Goal: Task Accomplishment & Management: Manage account settings

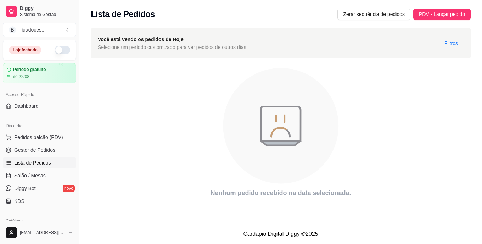
scroll to position [45, 0]
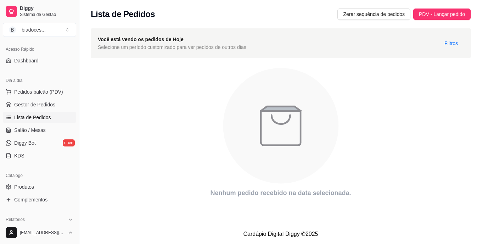
click at [387, 115] on icon "animation" at bounding box center [281, 126] width 380 height 124
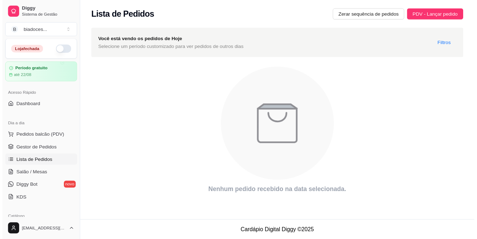
scroll to position [0, 0]
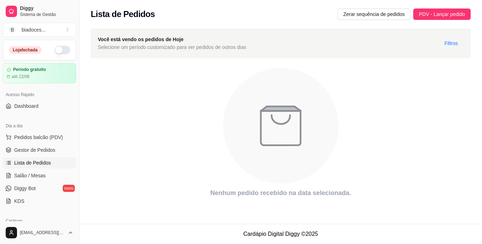
click at [59, 50] on button "button" at bounding box center [63, 50] width 16 height 9
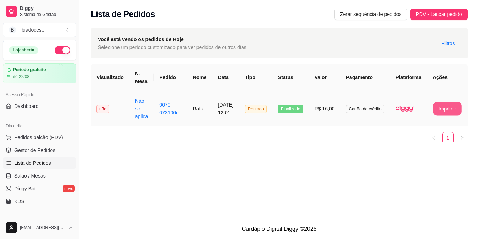
click at [447, 111] on button "Imprimir" at bounding box center [447, 109] width 28 height 14
click at [137, 191] on div "**********" at bounding box center [279, 109] width 400 height 218
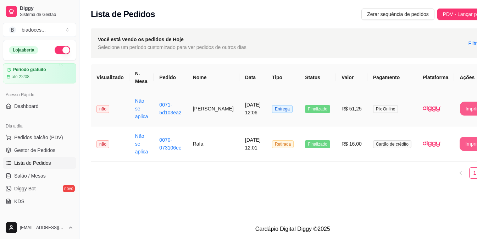
click at [460, 107] on button "Imprimir" at bounding box center [474, 109] width 28 height 14
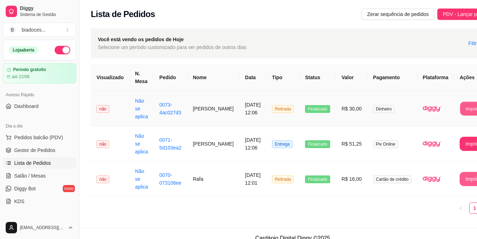
click at [460, 106] on button "Imprimir" at bounding box center [474, 109] width 28 height 14
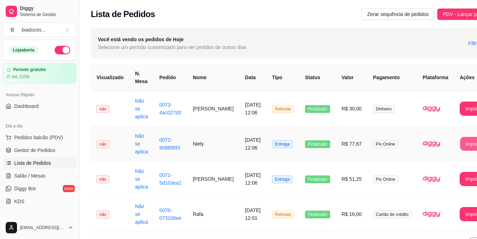
click at [460, 143] on button "Imprimir" at bounding box center [474, 144] width 28 height 14
click at [460, 178] on button "Imprimir" at bounding box center [474, 179] width 28 height 14
click at [43, 203] on link "KDS" at bounding box center [39, 200] width 73 height 11
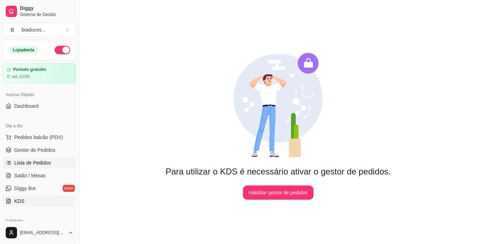
click at [45, 161] on span "Lista de Pedidos" at bounding box center [32, 162] width 37 height 7
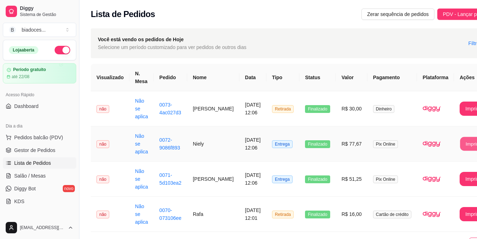
click at [460, 142] on button "Imprimir" at bounding box center [474, 144] width 28 height 14
click at [460, 148] on button "Imprimir" at bounding box center [474, 144] width 29 height 14
click at [417, 193] on td at bounding box center [435, 178] width 37 height 35
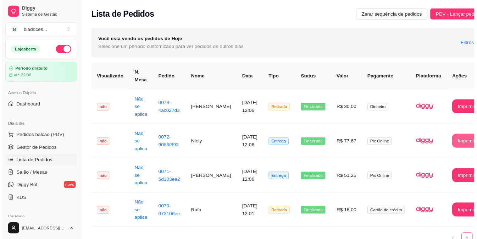
scroll to position [1, 0]
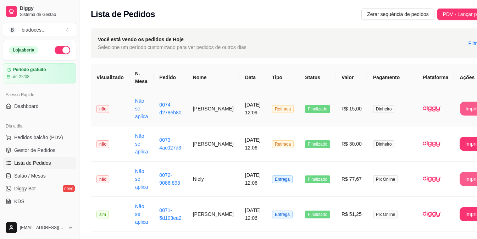
click at [462, 112] on button "Imprimir" at bounding box center [474, 109] width 28 height 14
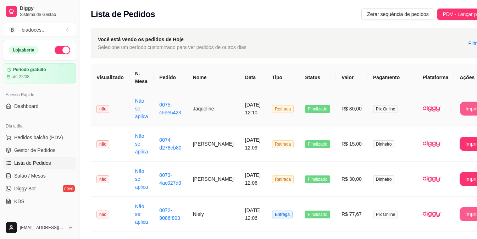
click at [463, 105] on button "Imprimir" at bounding box center [474, 109] width 28 height 14
click at [467, 107] on button "Imprimir" at bounding box center [474, 108] width 29 height 14
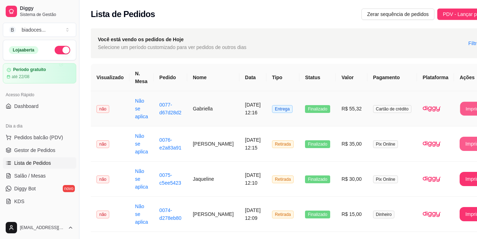
click at [460, 106] on button "Imprimir" at bounding box center [474, 109] width 28 height 14
click at [462, 102] on button "Imprimir" at bounding box center [474, 109] width 28 height 14
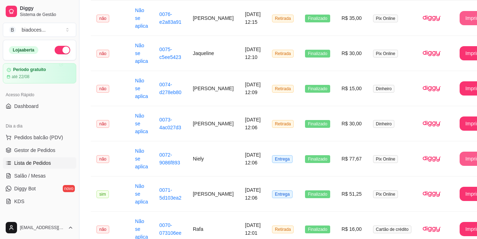
scroll to position [135, 0]
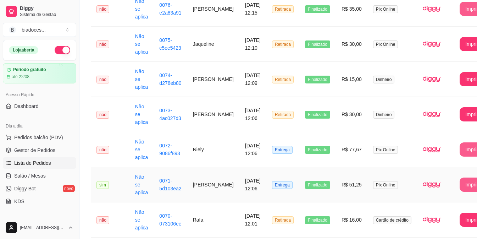
drag, startPoint x: 461, startPoint y: 184, endPoint x: 455, endPoint y: 188, distance: 7.5
click at [460, 188] on button "Imprimir" at bounding box center [474, 184] width 29 height 14
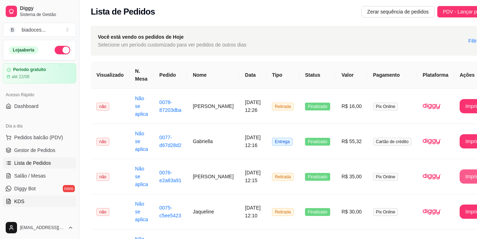
scroll to position [0, 0]
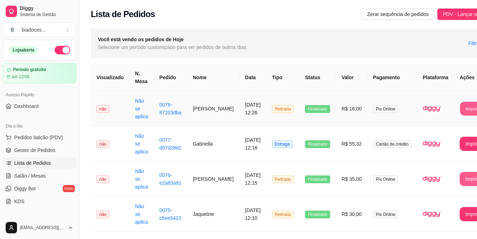
click at [463, 105] on button "Imprimir" at bounding box center [474, 109] width 28 height 14
click at [63, 154] on link "Gestor de Pedidos" at bounding box center [39, 149] width 73 height 11
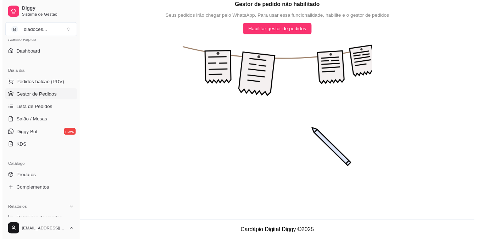
scroll to position [57, 0]
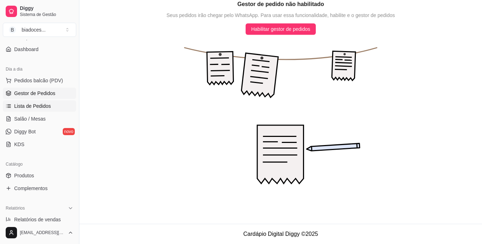
click at [39, 102] on link "Lista de Pedidos" at bounding box center [39, 105] width 73 height 11
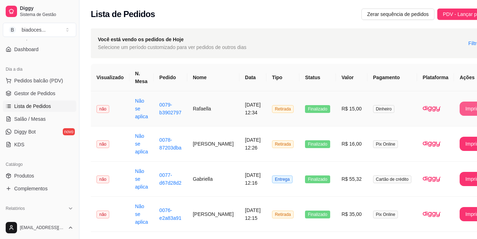
click at [461, 112] on button "Imprimir" at bounding box center [474, 108] width 29 height 14
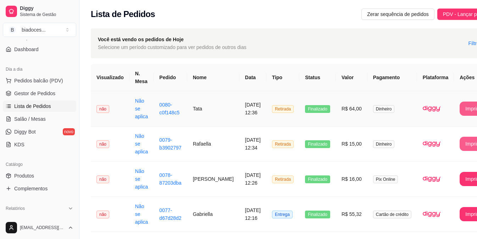
click at [462, 110] on button "Imprimir" at bounding box center [474, 108] width 29 height 14
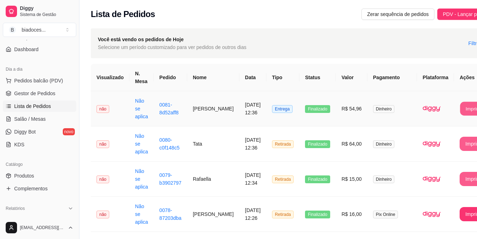
click at [460, 105] on button "Imprimir" at bounding box center [474, 109] width 28 height 14
click at [460, 111] on button "Imprimir" at bounding box center [474, 109] width 28 height 14
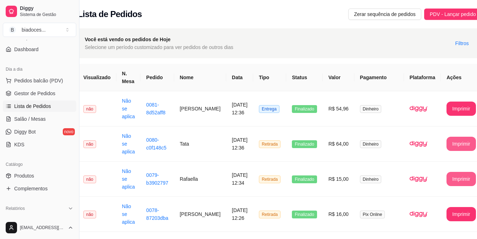
scroll to position [0, 13]
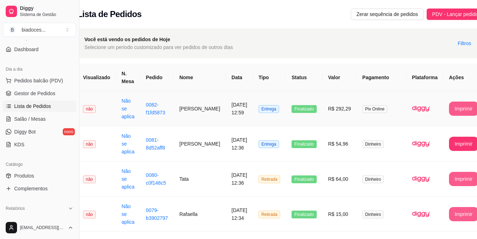
click at [449, 115] on button "Imprimir" at bounding box center [463, 108] width 29 height 14
click at [449, 114] on button "Imprimir" at bounding box center [463, 109] width 28 height 14
click at [30, 174] on span "Produtos" at bounding box center [24, 175] width 20 height 7
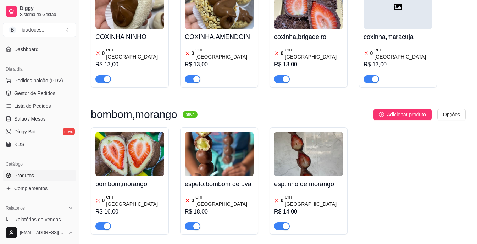
scroll to position [695, 0]
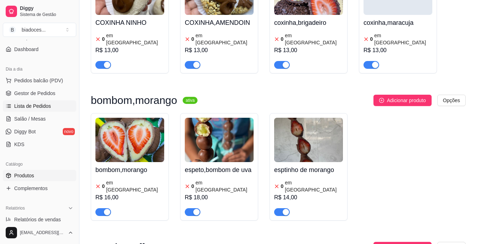
click at [38, 105] on span "Lista de Pedidos" at bounding box center [32, 105] width 37 height 7
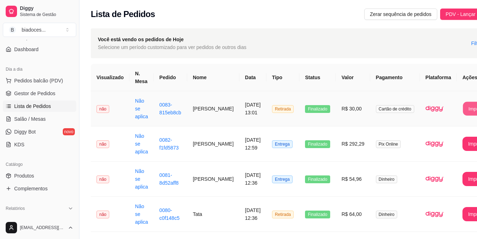
click at [463, 109] on button "Imprimir" at bounding box center [477, 109] width 28 height 14
click at [463, 111] on button "Imprimir" at bounding box center [477, 109] width 28 height 14
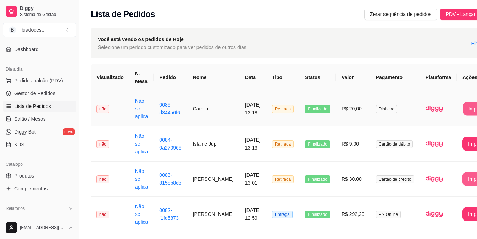
click at [468, 110] on button "Imprimir" at bounding box center [477, 109] width 28 height 14
click at [15, 173] on span "Produtos" at bounding box center [24, 175] width 20 height 7
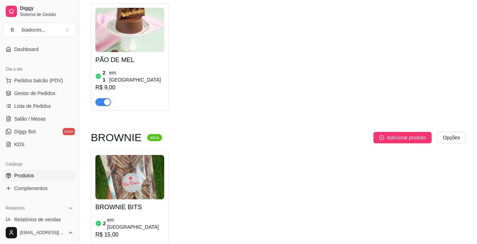
scroll to position [1702, 0]
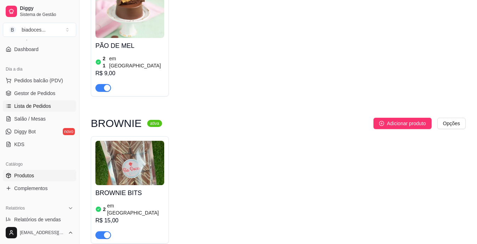
click at [32, 109] on span "Lista de Pedidos" at bounding box center [32, 105] width 37 height 7
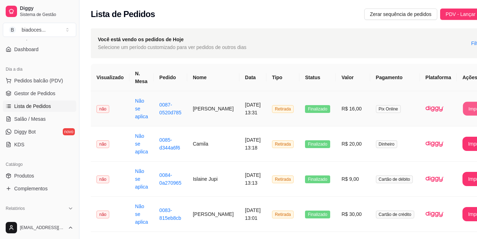
click at [463, 102] on button "Imprimir" at bounding box center [477, 109] width 28 height 14
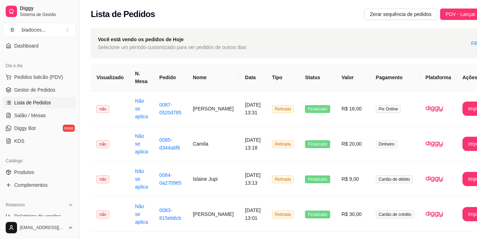
scroll to position [60, 0]
click at [54, 203] on div "Relatórios" at bounding box center [39, 204] width 73 height 11
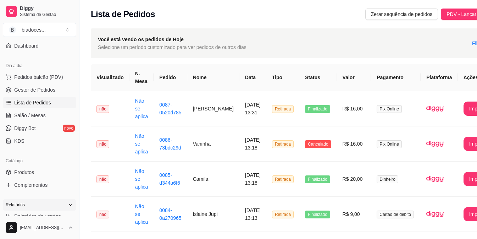
click at [54, 203] on div "Relatórios" at bounding box center [39, 204] width 73 height 11
drag, startPoint x: 54, startPoint y: 203, endPoint x: 359, endPoint y: 97, distance: 323.4
click at [371, 97] on td "Pix Online" at bounding box center [396, 108] width 50 height 35
click at [464, 143] on button "Imprimir" at bounding box center [478, 144] width 28 height 14
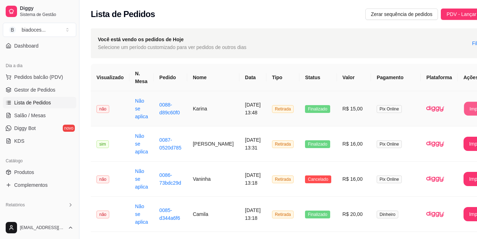
click at [464, 110] on button "Imprimir" at bounding box center [478, 109] width 28 height 14
click at [32, 170] on span "Produtos" at bounding box center [24, 171] width 20 height 7
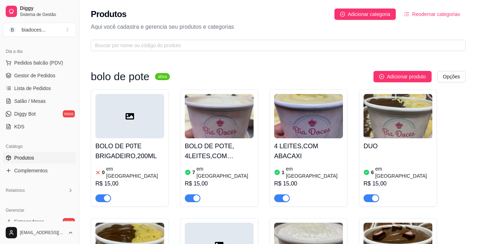
scroll to position [60, 0]
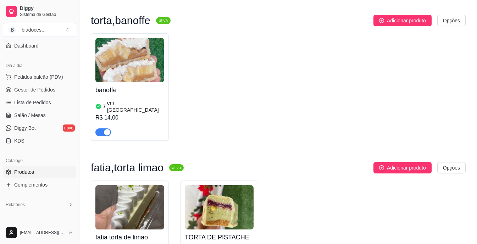
scroll to position [936, 0]
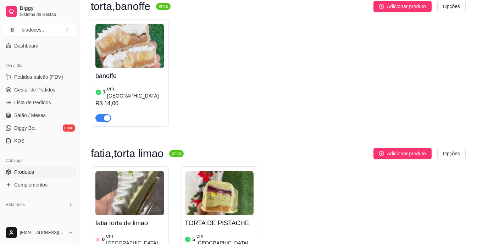
click at [245, 215] on div "TORTA DE PISTACHE 5 em estoque R$ 20,00" at bounding box center [219, 242] width 69 height 54
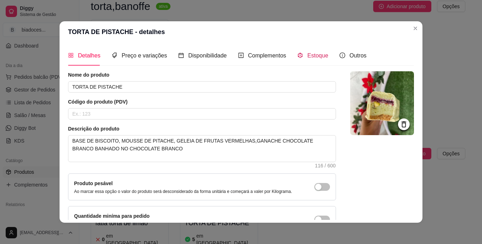
click at [307, 58] on span "Estoque" at bounding box center [317, 55] width 21 height 6
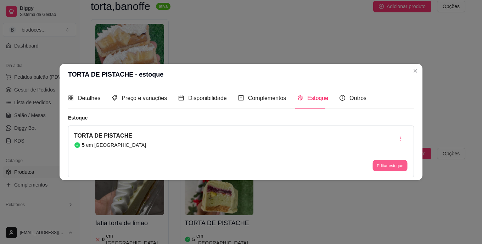
click at [384, 166] on button "Editar estoque" at bounding box center [390, 165] width 35 height 11
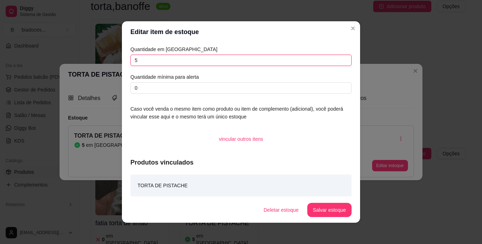
click at [203, 62] on input "5" at bounding box center [241, 60] width 221 height 11
type input "4"
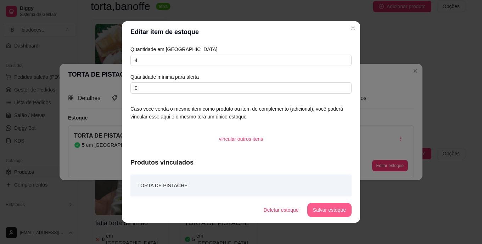
click at [329, 209] on button "Salvar estoque" at bounding box center [329, 210] width 44 height 14
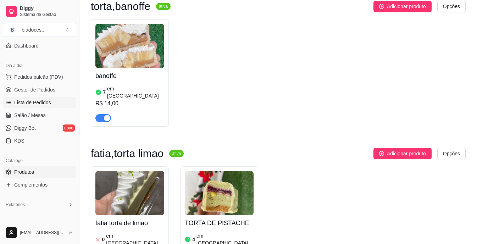
click at [41, 102] on span "Lista de Pedidos" at bounding box center [32, 102] width 37 height 7
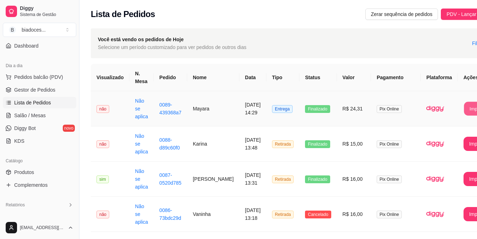
click at [464, 110] on button "Imprimir" at bounding box center [478, 109] width 28 height 14
click at [464, 105] on button "Imprimir" at bounding box center [478, 109] width 28 height 14
click at [28, 173] on span "Produtos" at bounding box center [24, 171] width 20 height 7
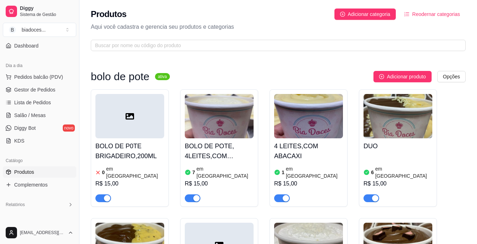
click at [168, 181] on div "BOLO DE P0TE BRIGADEIRO,200ML 0 em estoque R$ 15,00" at bounding box center [130, 147] width 78 height 117
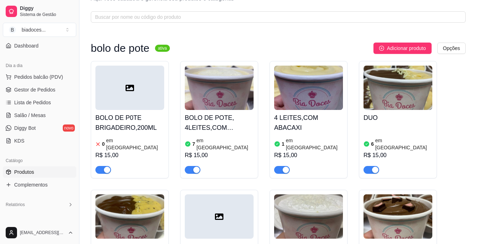
scroll to position [14, 0]
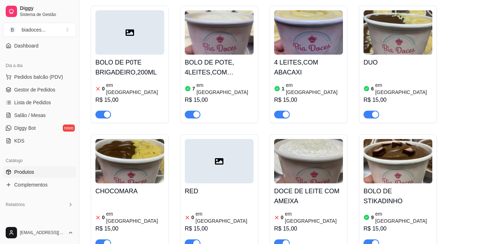
scroll to position [71, 0]
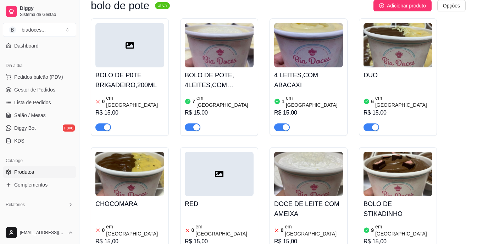
click at [310, 100] on article "em [GEOGRAPHIC_DATA]" at bounding box center [314, 101] width 57 height 14
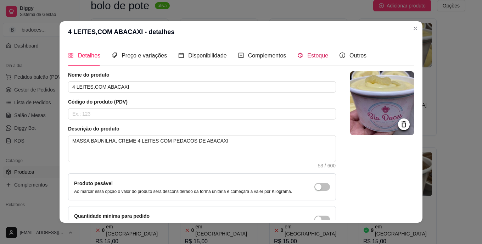
click at [307, 57] on span "Estoque" at bounding box center [317, 55] width 21 height 6
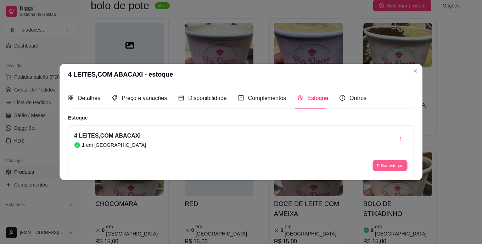
click at [387, 165] on button "Editar estoque" at bounding box center [390, 165] width 35 height 11
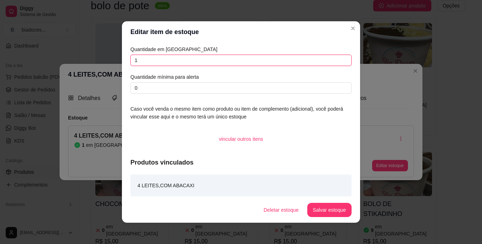
click at [150, 61] on input "1" at bounding box center [241, 60] width 221 height 11
type input "3"
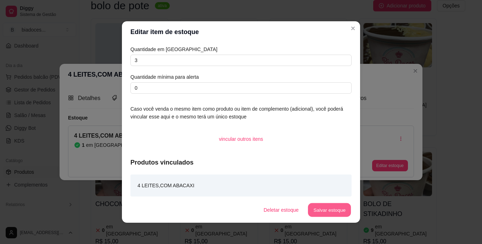
click at [326, 211] on button "Salvar estoque" at bounding box center [329, 210] width 43 height 14
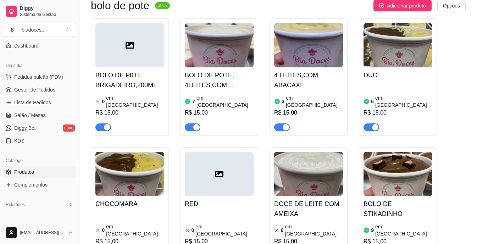
click at [350, 138] on div "BOLO DE P0TE BRIGADEIRO,200ML 0 em estoque R$ 15,00 BOLO DE POTE, 4LEITES,COM M…" at bounding box center [278, 205] width 375 height 375
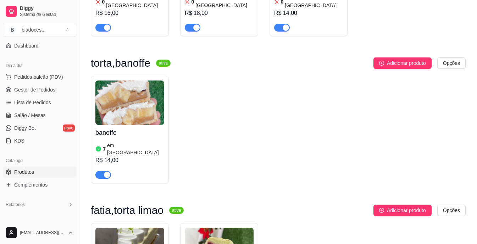
scroll to position [894, 0]
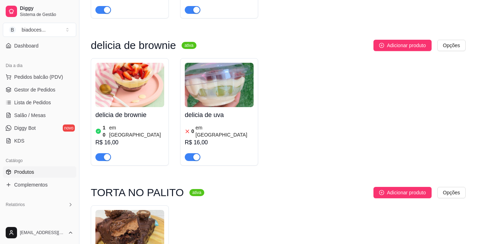
scroll to position [1206, 0]
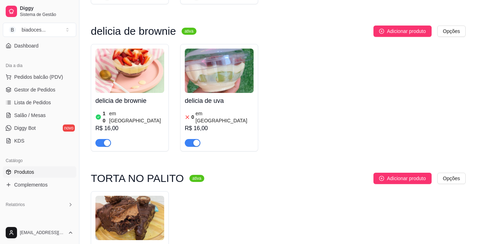
click at [121, 96] on h4 "delicia de brownie" at bounding box center [129, 101] width 69 height 10
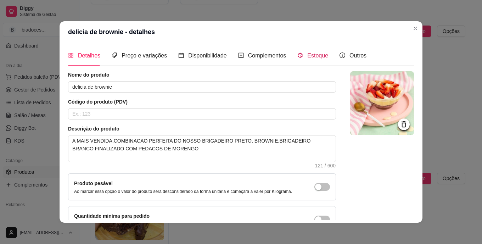
click at [298, 57] on icon "code-sandbox" at bounding box center [300, 55] width 5 height 5
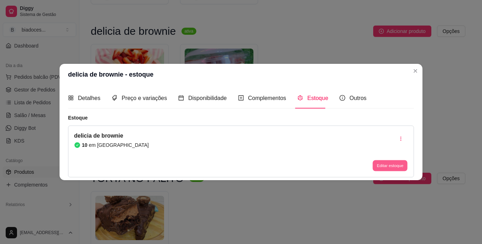
click at [380, 163] on button "Editar estoque" at bounding box center [390, 165] width 35 height 11
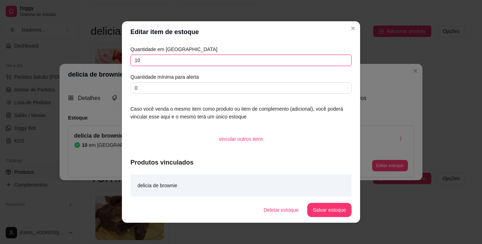
click at [159, 57] on input "10" at bounding box center [241, 60] width 221 height 11
type input "1"
type input "5"
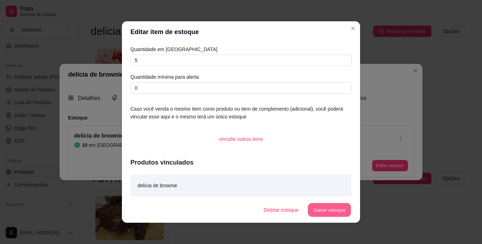
click at [316, 205] on button "Salvar estoque" at bounding box center [329, 210] width 43 height 14
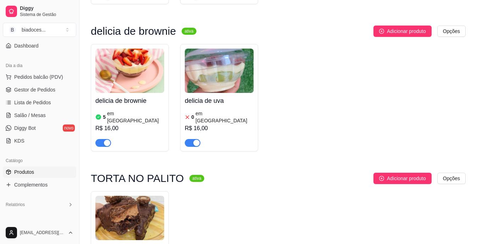
click at [323, 173] on div "Adicionar produto Opções" at bounding box center [338, 178] width 256 height 11
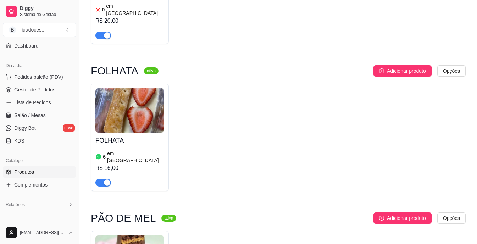
scroll to position [1461, 0]
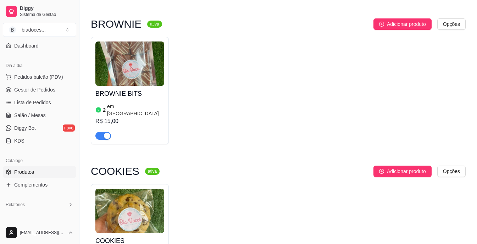
scroll to position [1816, 0]
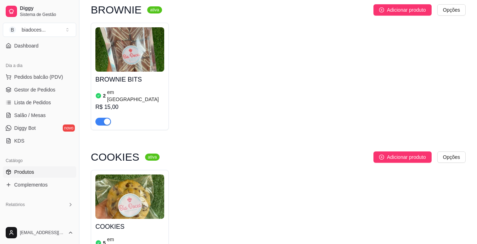
click at [130, 222] on h4 "COOKIES" at bounding box center [129, 227] width 69 height 10
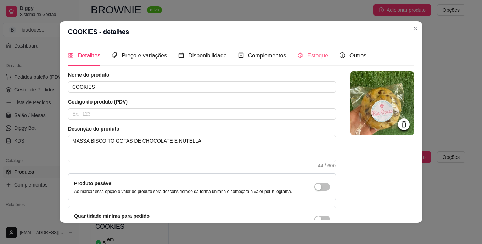
click at [312, 62] on div "Estoque" at bounding box center [313, 55] width 31 height 20
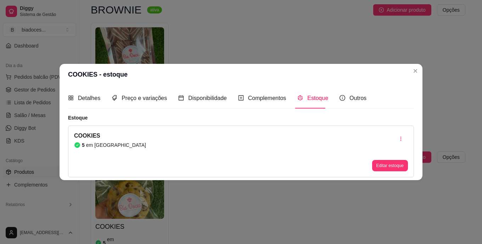
click at [158, 146] on div "COOKIES 5 em estoque Editar estoque" at bounding box center [241, 152] width 346 height 52
click at [393, 169] on button "Editar estoque" at bounding box center [390, 165] width 35 height 11
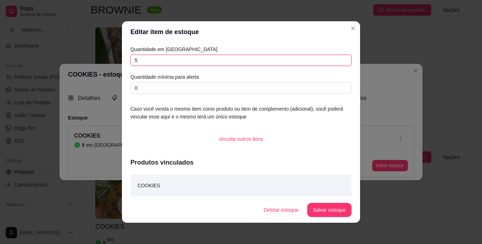
click at [209, 60] on input "5" at bounding box center [241, 60] width 221 height 11
type input "3"
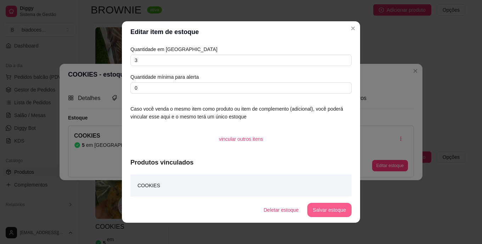
click at [320, 207] on button "Salvar estoque" at bounding box center [329, 210] width 44 height 14
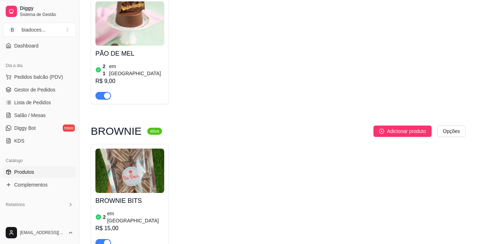
scroll to position [1690, 0]
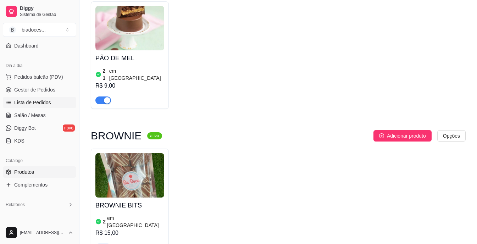
click at [33, 102] on span "Lista de Pedidos" at bounding box center [32, 102] width 37 height 7
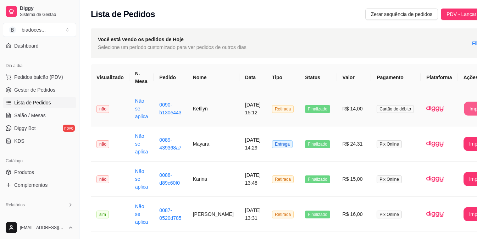
click at [464, 105] on button "Imprimir" at bounding box center [478, 109] width 28 height 14
click at [464, 103] on button "Imprimir" at bounding box center [478, 109] width 28 height 14
click at [22, 174] on span "Produtos" at bounding box center [24, 171] width 20 height 7
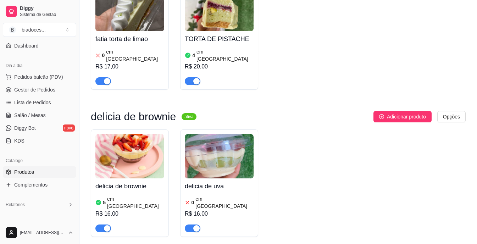
scroll to position [1121, 0]
click at [118, 178] on div "delicia de brownie 5 em estoque R$ 16,00" at bounding box center [129, 205] width 69 height 54
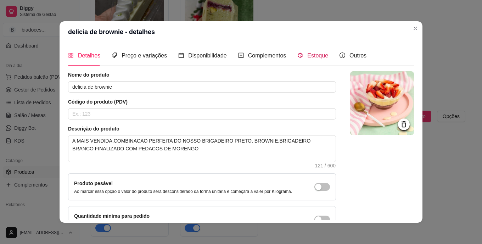
click at [311, 56] on span "Estoque" at bounding box center [317, 55] width 21 height 6
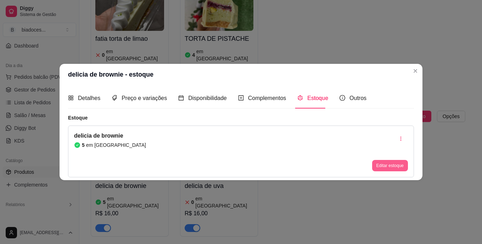
click at [384, 165] on button "Editar estoque" at bounding box center [390, 165] width 36 height 11
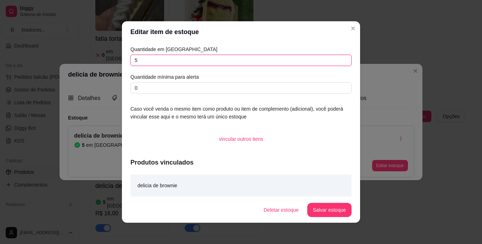
click at [184, 62] on input "5" at bounding box center [241, 60] width 221 height 11
type input "4"
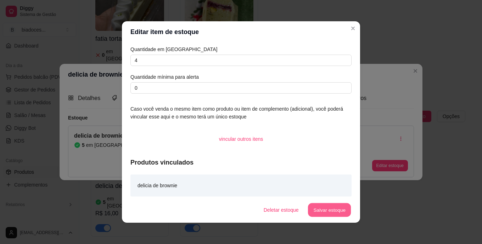
click at [309, 209] on button "Salvar estoque" at bounding box center [329, 210] width 43 height 14
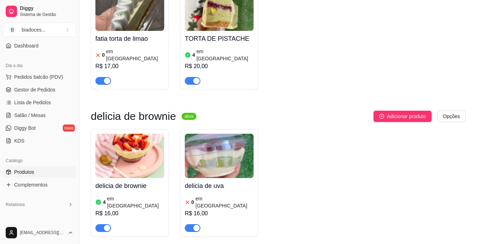
click at [299, 185] on div "bolo de pote ativa Adicionar produto Opções BOLO DE P0TE BRIGADEIRO,200ML 0 em …" at bounding box center [278, 38] width 375 height 2177
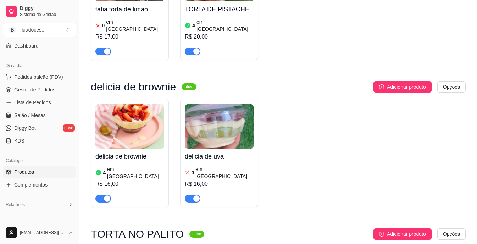
scroll to position [1149, 0]
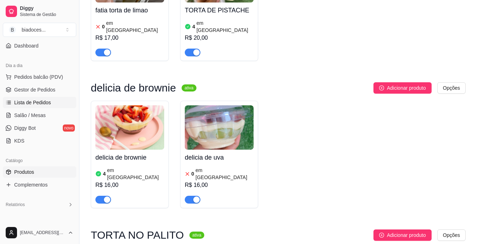
click at [28, 102] on span "Lista de Pedidos" at bounding box center [32, 102] width 37 height 7
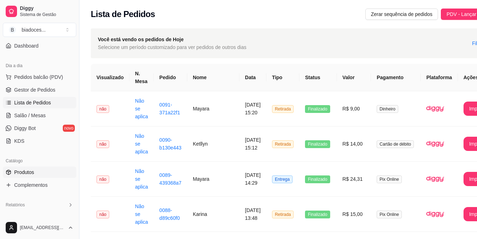
click at [21, 168] on link "Produtos" at bounding box center [39, 171] width 73 height 11
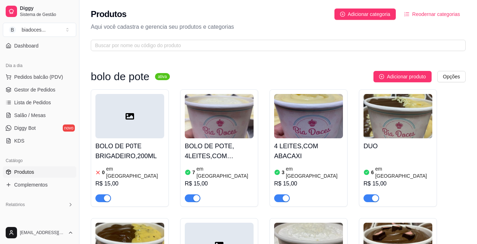
click at [324, 153] on div "4 LEITES,COM ABACAXI 3 em estoque R$ 15,00" at bounding box center [308, 170] width 69 height 64
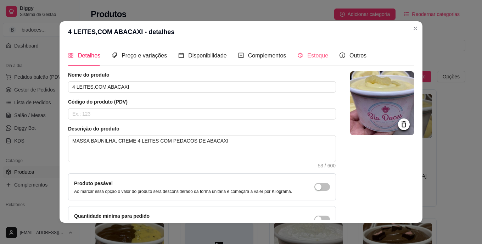
click at [310, 51] on div "Estoque" at bounding box center [313, 55] width 31 height 20
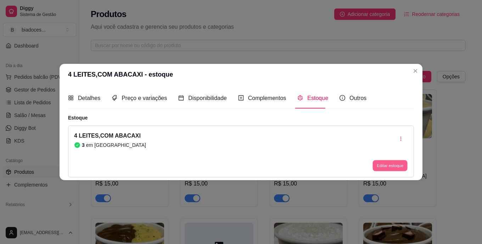
click at [386, 164] on button "Editar estoque" at bounding box center [390, 165] width 35 height 11
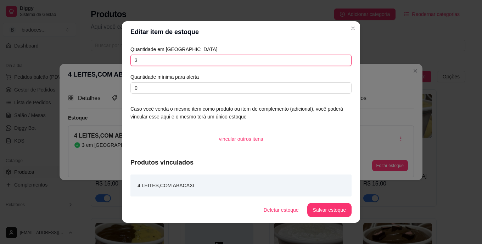
click at [189, 61] on input "3" at bounding box center [241, 60] width 221 height 11
type input "2"
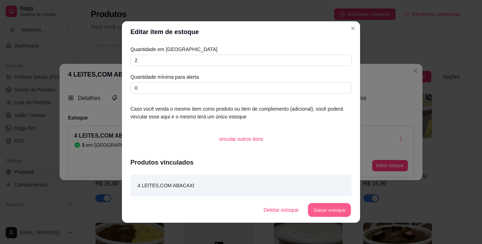
click at [331, 214] on button "Salvar estoque" at bounding box center [329, 210] width 43 height 14
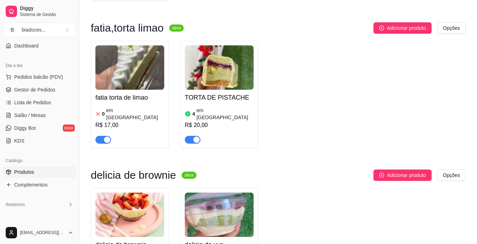
scroll to position [1092, 0]
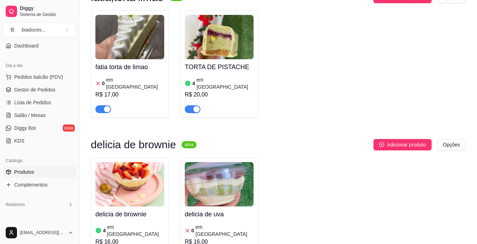
click at [121, 162] on img at bounding box center [129, 184] width 69 height 44
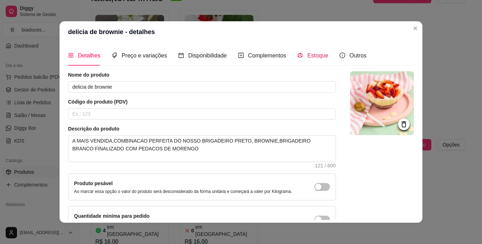
click at [307, 55] on span "Estoque" at bounding box center [317, 55] width 21 height 6
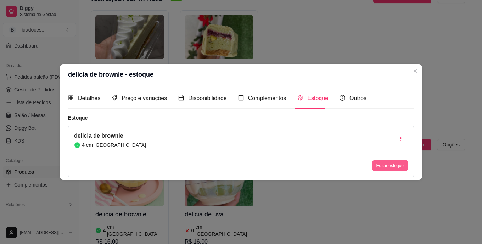
click at [394, 167] on button "Editar estoque" at bounding box center [390, 165] width 36 height 11
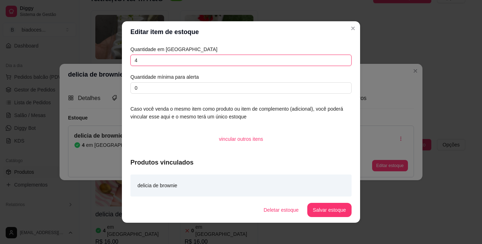
click at [301, 60] on input "4" at bounding box center [241, 60] width 221 height 11
type input "3"
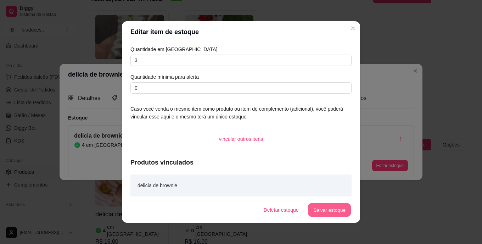
click at [331, 205] on button "Salvar estoque" at bounding box center [329, 210] width 43 height 14
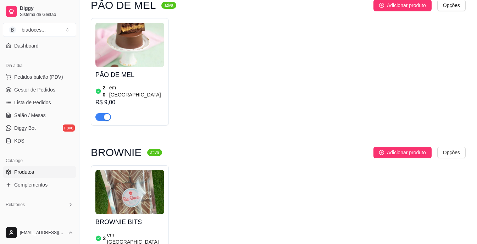
scroll to position [1674, 0]
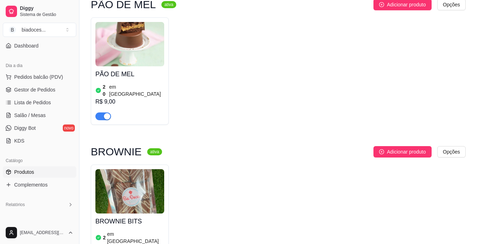
click at [156, 216] on h4 "BROWNIE BITS" at bounding box center [129, 221] width 69 height 10
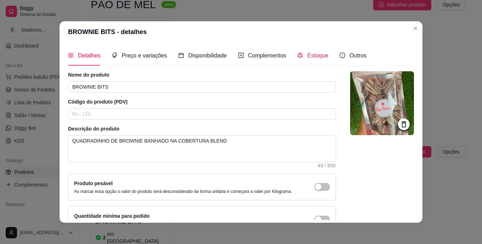
click at [307, 56] on span "Estoque" at bounding box center [317, 55] width 21 height 6
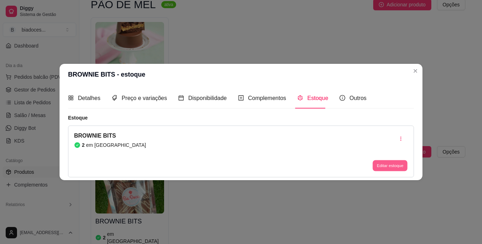
click at [387, 161] on button "Editar estoque" at bounding box center [390, 165] width 35 height 11
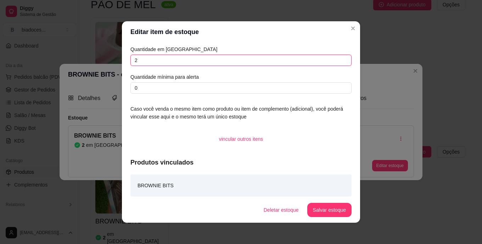
click at [225, 60] on input "2" at bounding box center [241, 60] width 221 height 11
type input "1"
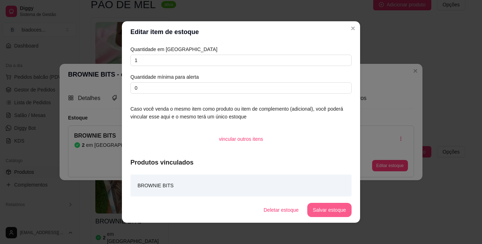
click at [333, 210] on button "Salvar estoque" at bounding box center [329, 210] width 44 height 14
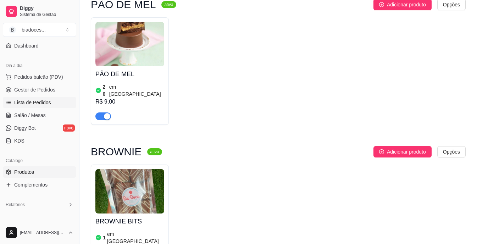
click at [45, 105] on span "Lista de Pedidos" at bounding box center [32, 102] width 37 height 7
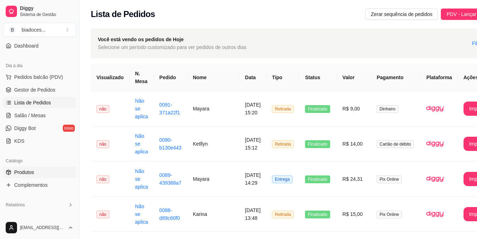
click at [25, 171] on span "Produtos" at bounding box center [24, 171] width 20 height 7
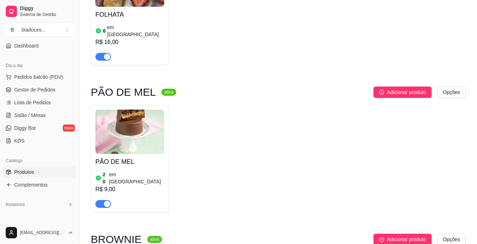
scroll to position [1617, 0]
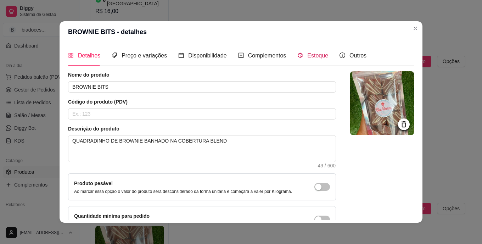
click at [312, 55] on span "Estoque" at bounding box center [317, 55] width 21 height 6
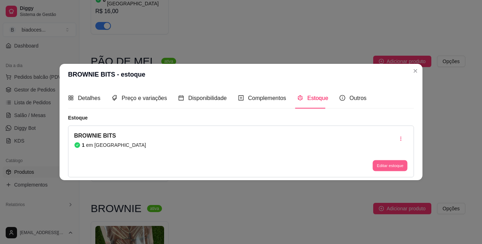
click at [392, 168] on button "Editar estoque" at bounding box center [390, 165] width 35 height 11
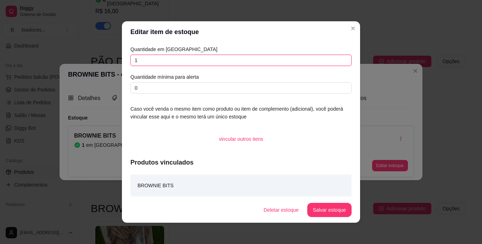
click at [218, 57] on input "1" at bounding box center [241, 60] width 221 height 11
type input "0"
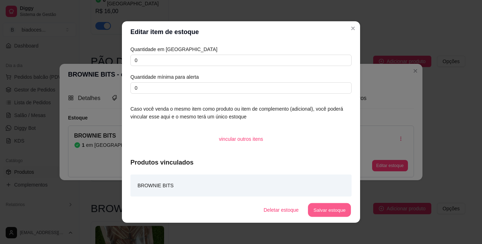
click at [337, 214] on button "Salvar estoque" at bounding box center [329, 210] width 43 height 14
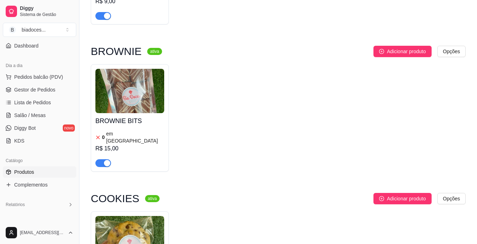
scroll to position [1802, 0]
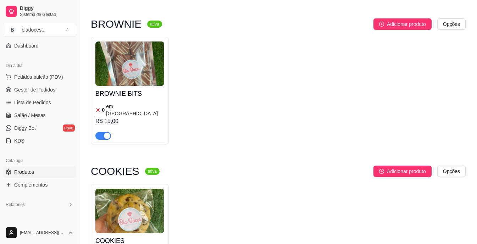
click at [152, 236] on h4 "COOKIES" at bounding box center [129, 241] width 69 height 10
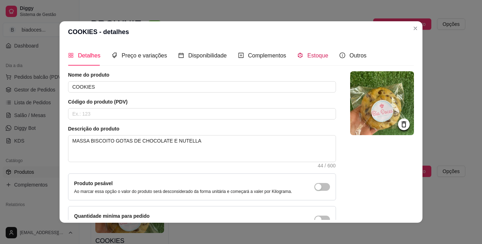
click at [315, 53] on span "Estoque" at bounding box center [317, 55] width 21 height 6
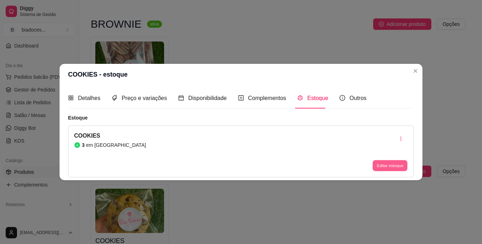
click at [399, 169] on button "Editar estoque" at bounding box center [390, 165] width 35 height 11
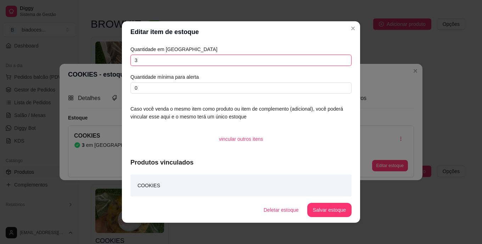
click at [253, 62] on input "3" at bounding box center [241, 60] width 221 height 11
type input "2"
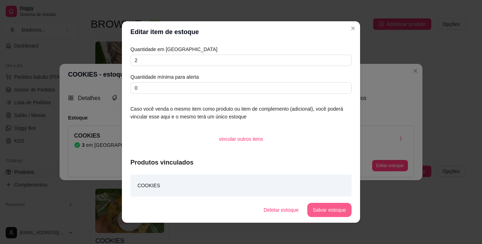
click at [336, 206] on button "Salvar estoque" at bounding box center [329, 210] width 44 height 14
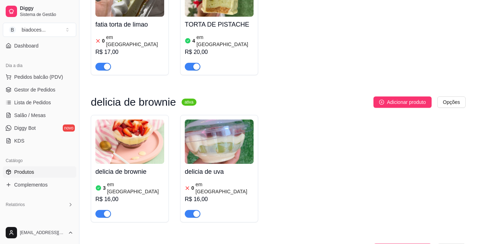
scroll to position [1121, 0]
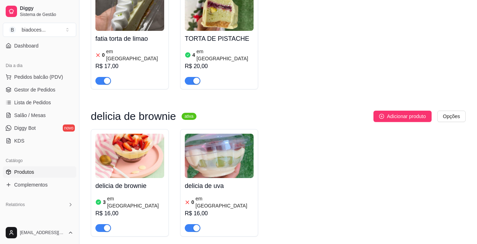
click at [144, 195] on div "3 em [GEOGRAPHIC_DATA]" at bounding box center [129, 202] width 69 height 14
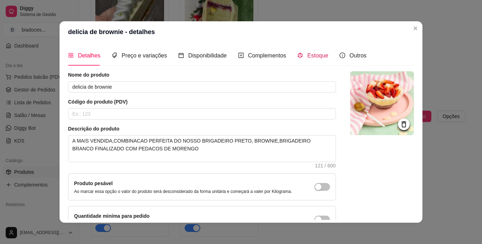
click at [314, 56] on span "Estoque" at bounding box center [317, 55] width 21 height 6
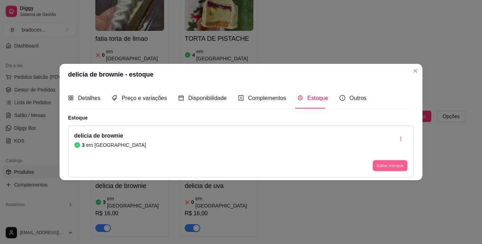
click at [394, 168] on button "Editar estoque" at bounding box center [390, 165] width 35 height 11
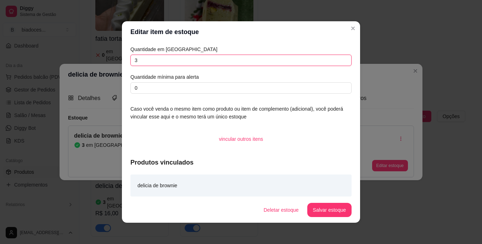
click at [268, 59] on input "3" at bounding box center [241, 60] width 221 height 11
type input "2"
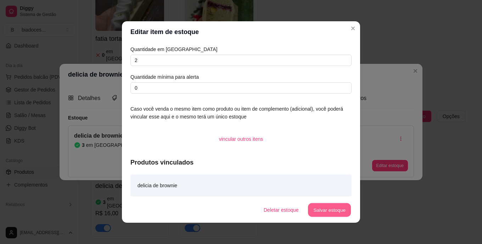
click at [325, 204] on button "Salvar estoque" at bounding box center [329, 210] width 43 height 14
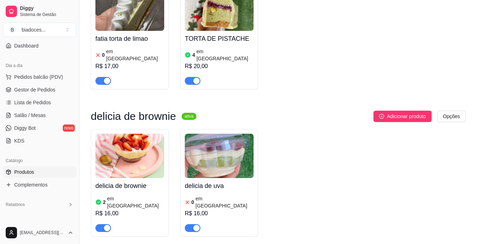
click at [151, 195] on div "2 em [GEOGRAPHIC_DATA]" at bounding box center [129, 202] width 69 height 14
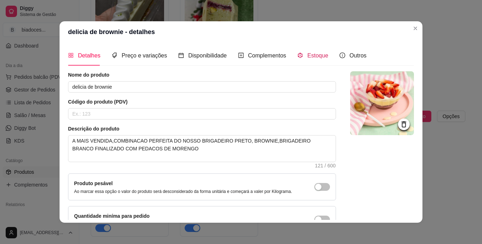
click at [312, 60] on div "Estoque" at bounding box center [313, 55] width 31 height 9
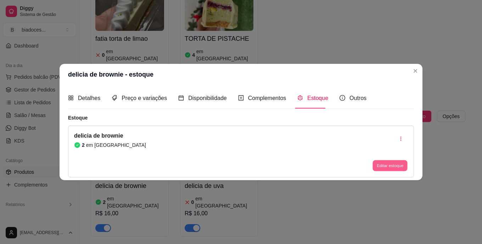
click at [382, 164] on button "Editar estoque" at bounding box center [390, 165] width 35 height 11
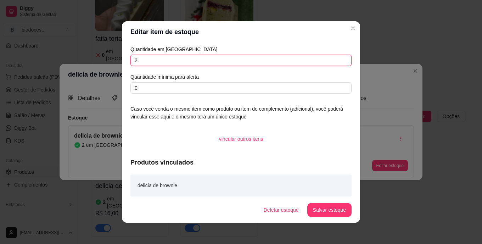
click at [222, 56] on input "2" at bounding box center [241, 60] width 221 height 11
type input "1"
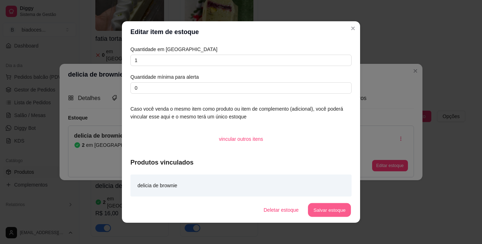
click at [337, 211] on button "Salvar estoque" at bounding box center [329, 210] width 43 height 14
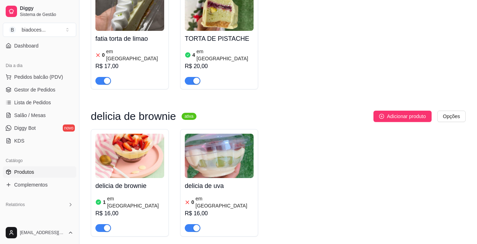
click at [118, 178] on div "delicia de brownie 1 em estoque R$ 16,00" at bounding box center [129, 205] width 69 height 54
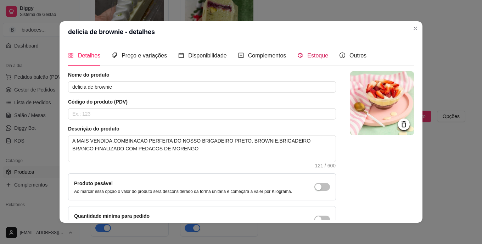
click at [311, 56] on span "Estoque" at bounding box center [317, 55] width 21 height 6
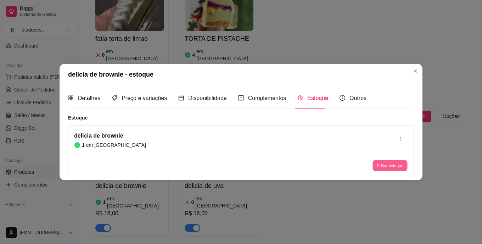
click at [392, 164] on button "Editar estoque" at bounding box center [390, 165] width 35 height 11
click at [383, 164] on button "Editar estoque" at bounding box center [390, 165] width 35 height 11
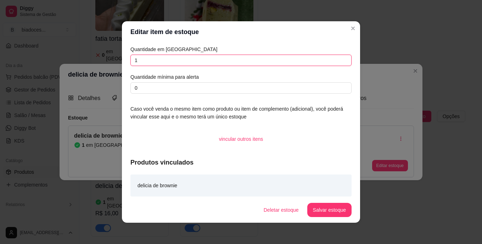
click at [175, 60] on input "1" at bounding box center [241, 60] width 221 height 11
type input "0"
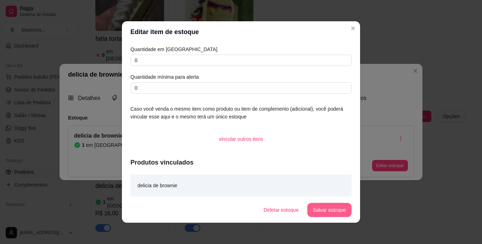
click at [311, 209] on button "Salvar estoque" at bounding box center [329, 210] width 44 height 14
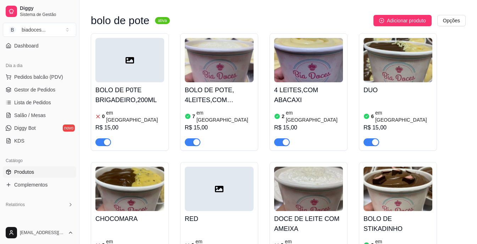
scroll to position [43, 0]
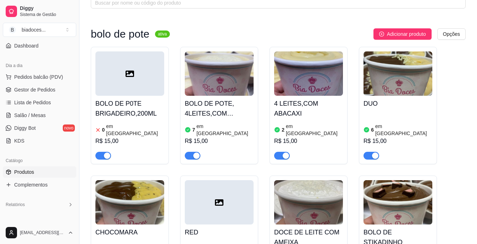
click at [301, 124] on article "em [GEOGRAPHIC_DATA]" at bounding box center [314, 130] width 57 height 14
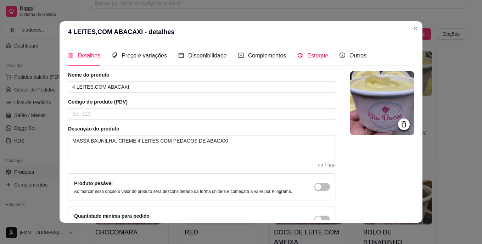
click at [307, 55] on span "Estoque" at bounding box center [317, 55] width 21 height 6
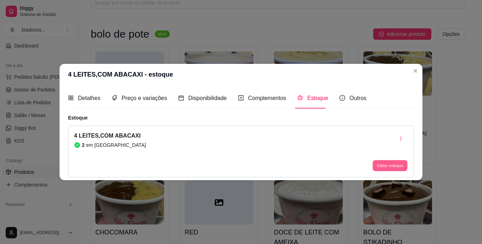
click at [379, 167] on button "Editar estoque" at bounding box center [390, 165] width 35 height 11
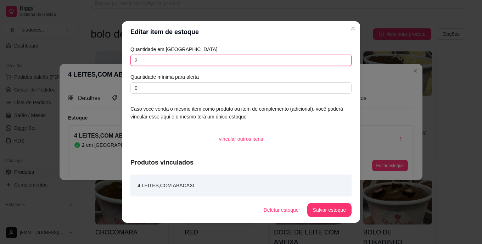
click at [253, 62] on input "2" at bounding box center [241, 60] width 221 height 11
type input "0"
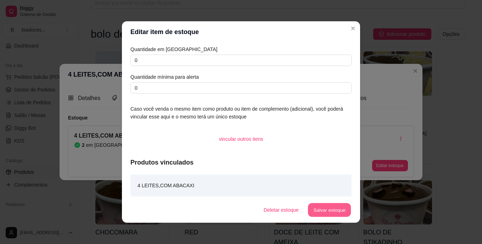
click at [338, 211] on button "Salvar estoque" at bounding box center [329, 210] width 43 height 14
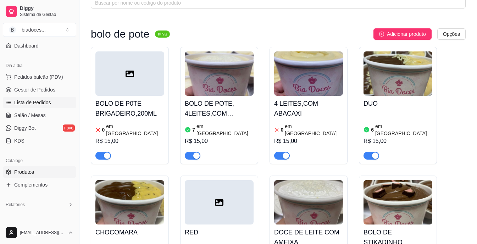
click at [34, 99] on span "Lista de Pedidos" at bounding box center [32, 102] width 37 height 7
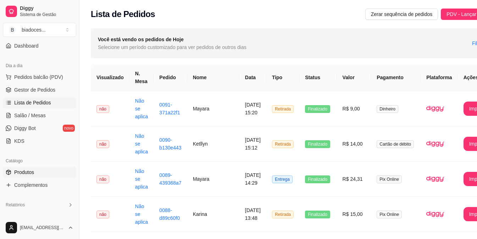
click at [19, 167] on link "Produtos" at bounding box center [39, 171] width 73 height 11
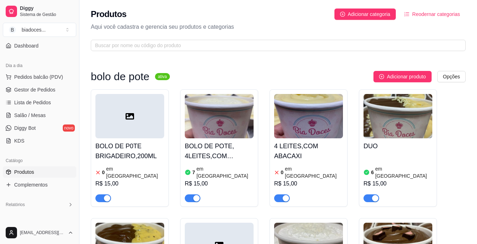
click at [237, 135] on img at bounding box center [219, 116] width 69 height 44
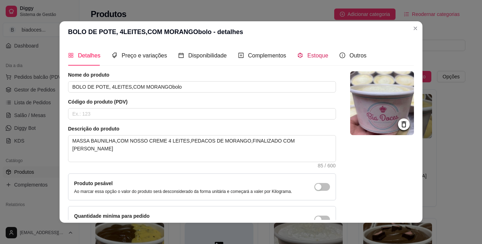
click at [315, 52] on span "Estoque" at bounding box center [317, 55] width 21 height 6
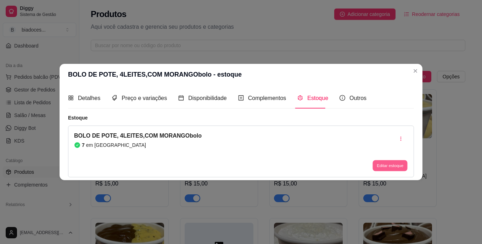
click at [393, 165] on button "Editar estoque" at bounding box center [390, 165] width 35 height 11
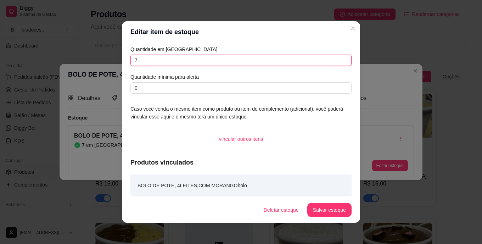
click at [260, 57] on input "7" at bounding box center [241, 60] width 221 height 11
type input "4"
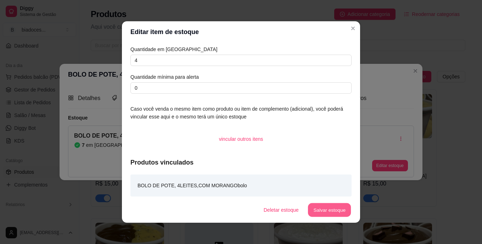
click at [337, 205] on button "Salvar estoque" at bounding box center [329, 210] width 43 height 14
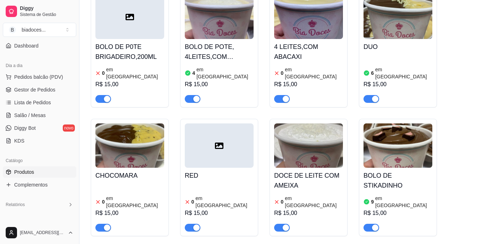
scroll to position [85, 0]
